Goal: Find contact information: Find contact information

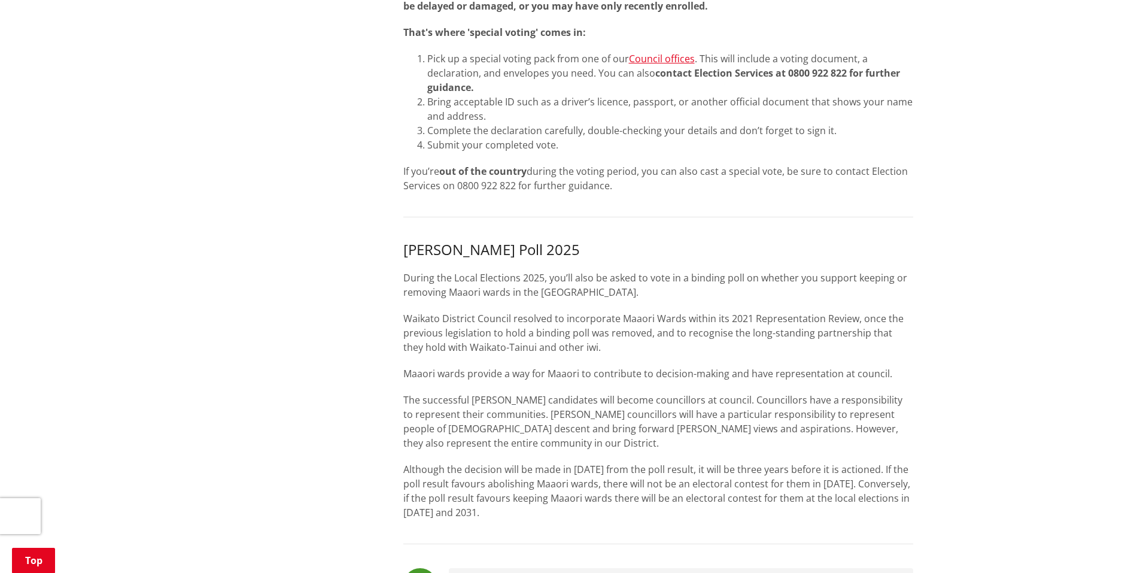
scroll to position [778, 0]
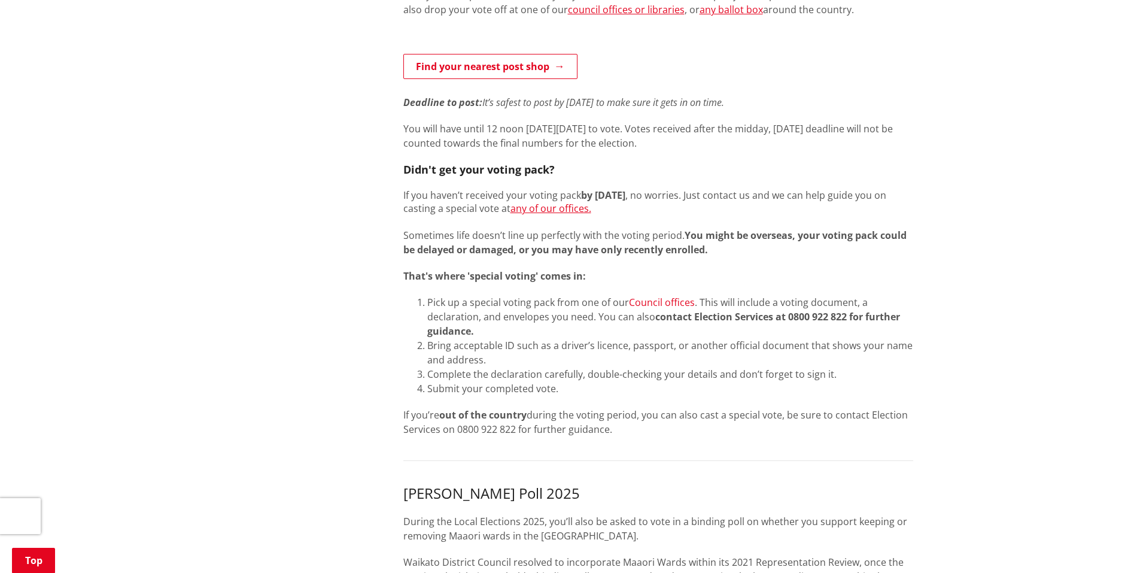
click at [670, 300] on link "Council offices" at bounding box center [662, 302] width 66 height 13
click at [659, 302] on link "Council offices" at bounding box center [662, 302] width 66 height 13
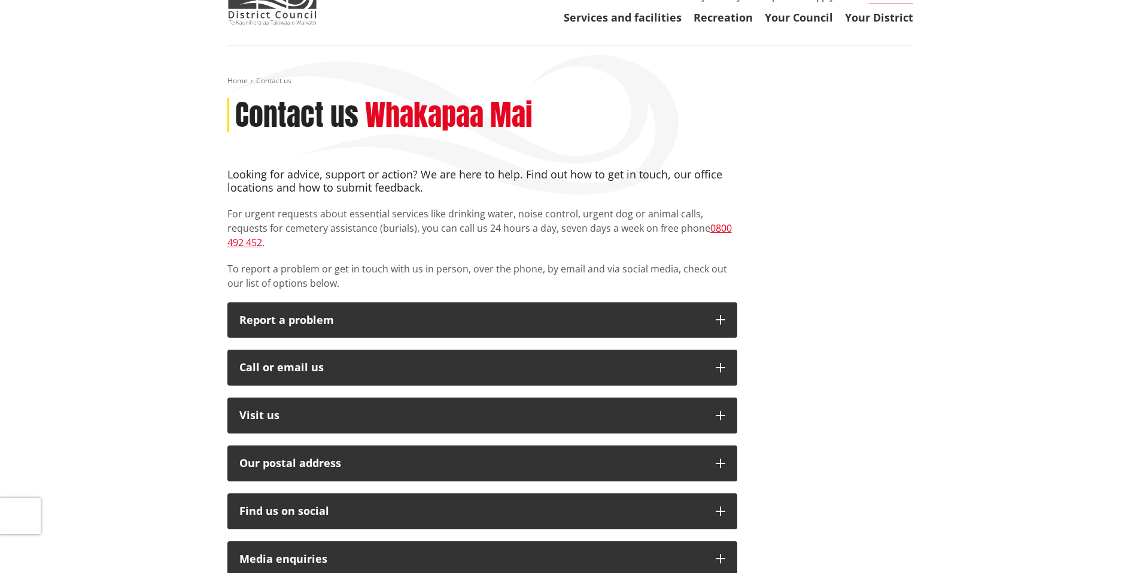
scroll to position [60, 0]
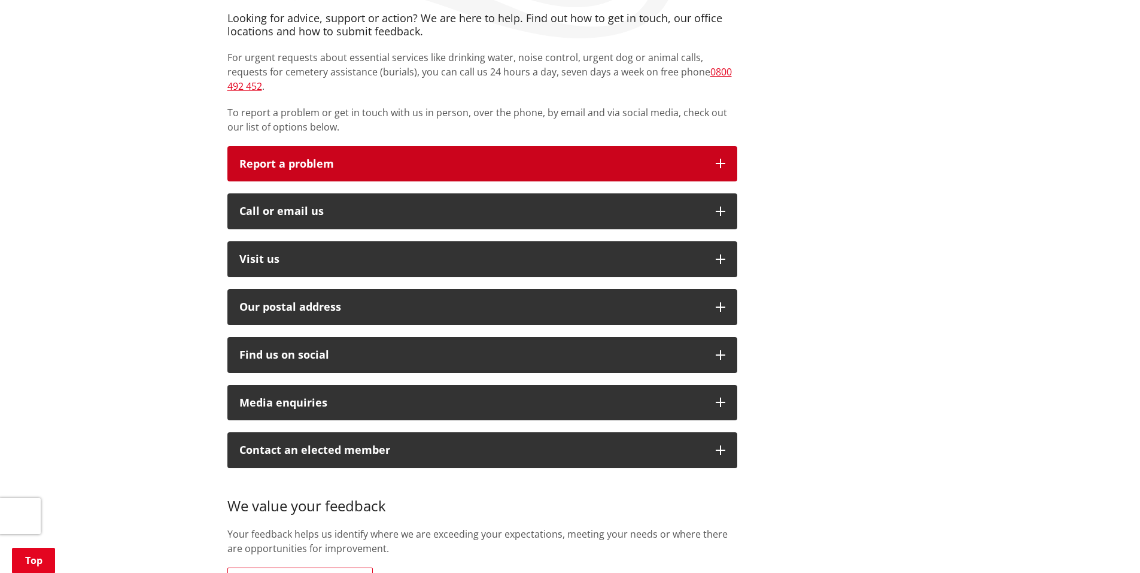
scroll to position [239, 0]
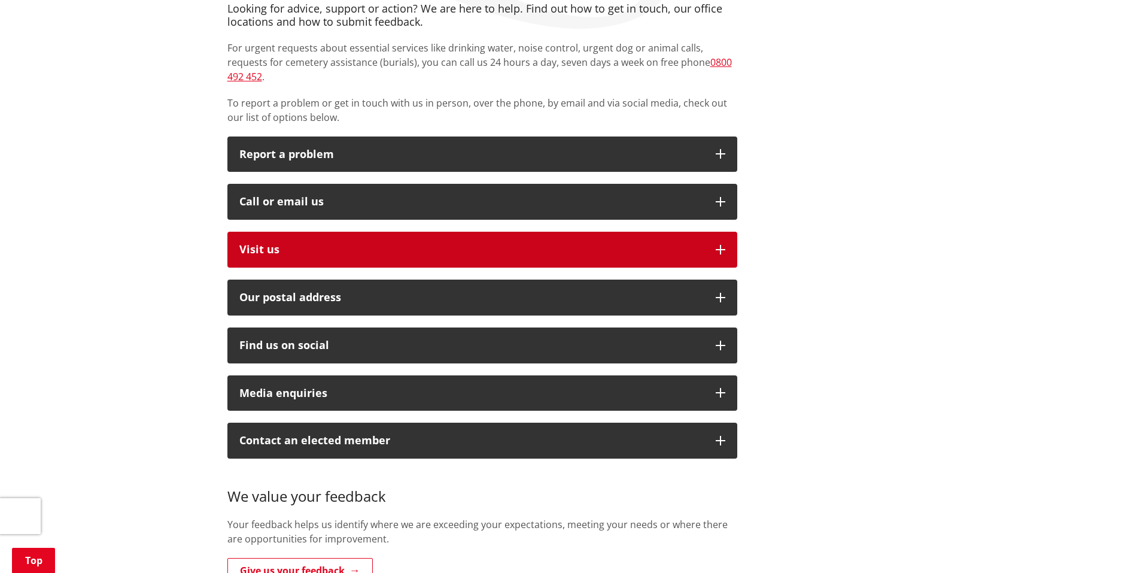
click at [339, 244] on p "Visit us" at bounding box center [471, 250] width 464 height 12
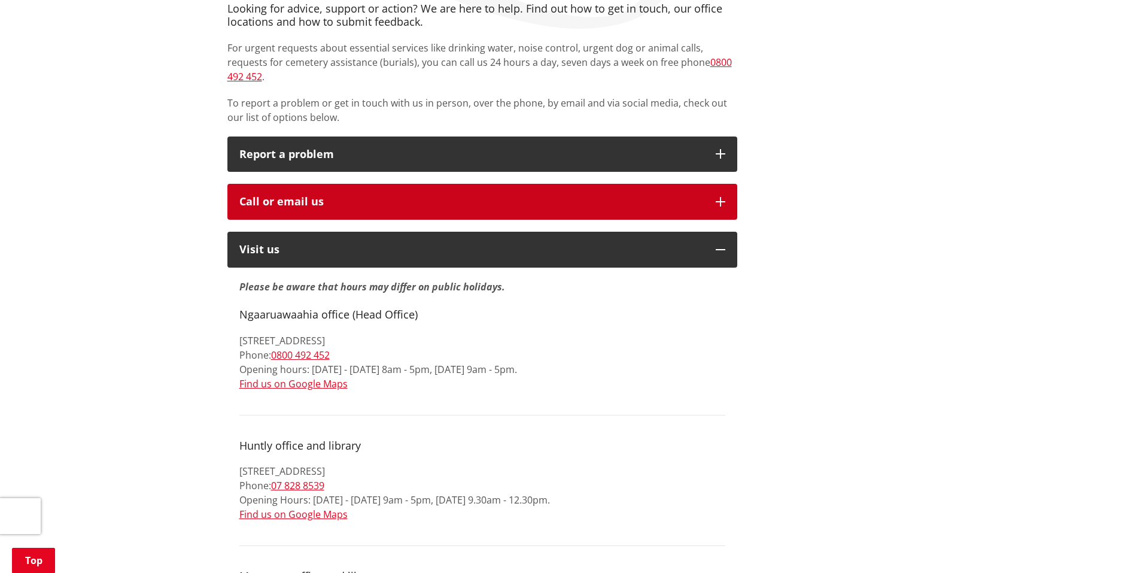
click at [295, 196] on div "Call or email us" at bounding box center [471, 202] width 464 height 12
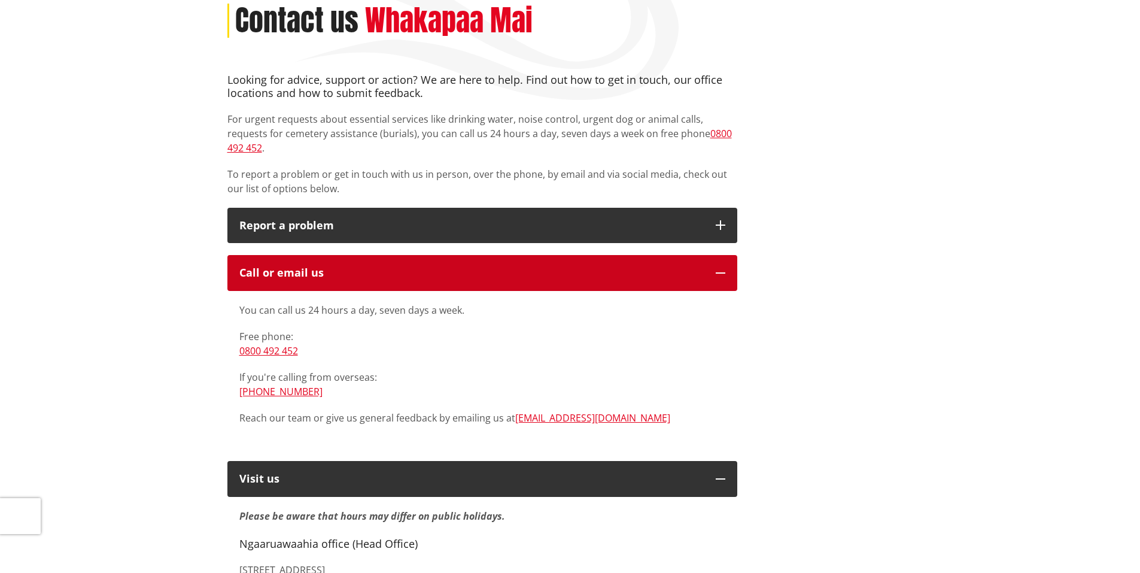
scroll to position [0, 0]
